Goal: Task Accomplishment & Management: Use online tool/utility

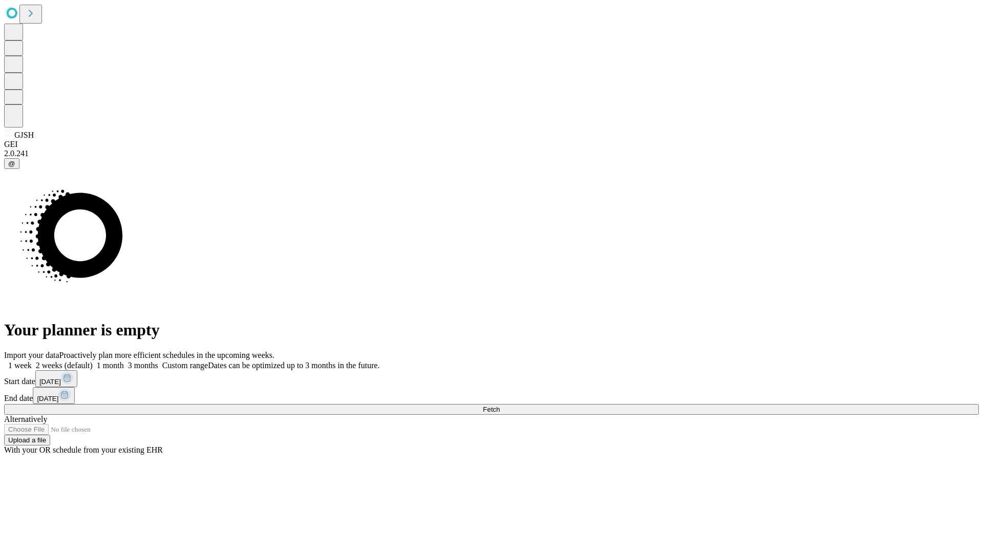
click at [500, 405] on span "Fetch" at bounding box center [491, 409] width 17 height 8
